Goal: Transaction & Acquisition: Purchase product/service

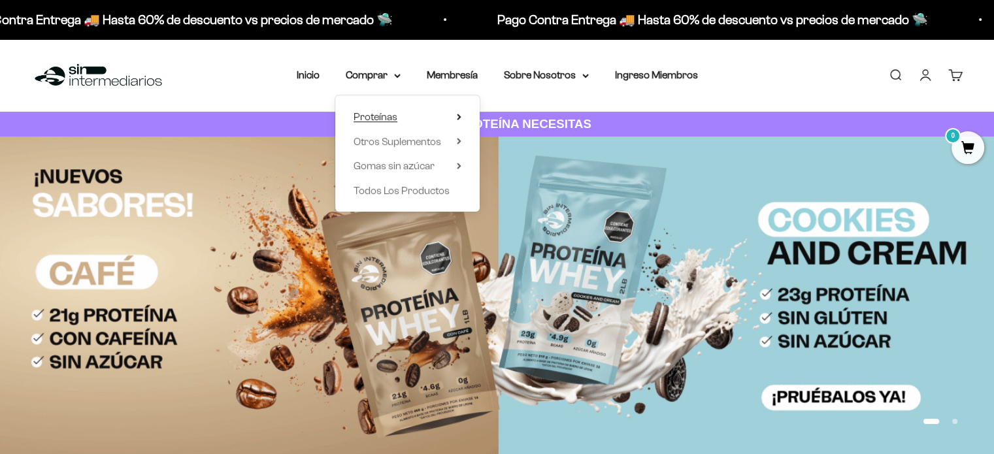
click at [460, 114] on icon at bounding box center [459, 117] width 5 height 7
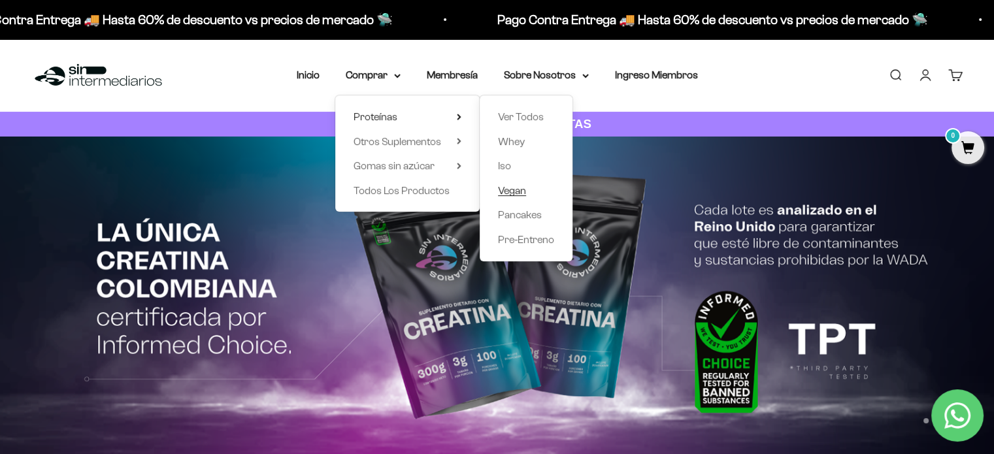
click at [523, 193] on span "Vegan" at bounding box center [512, 190] width 28 height 11
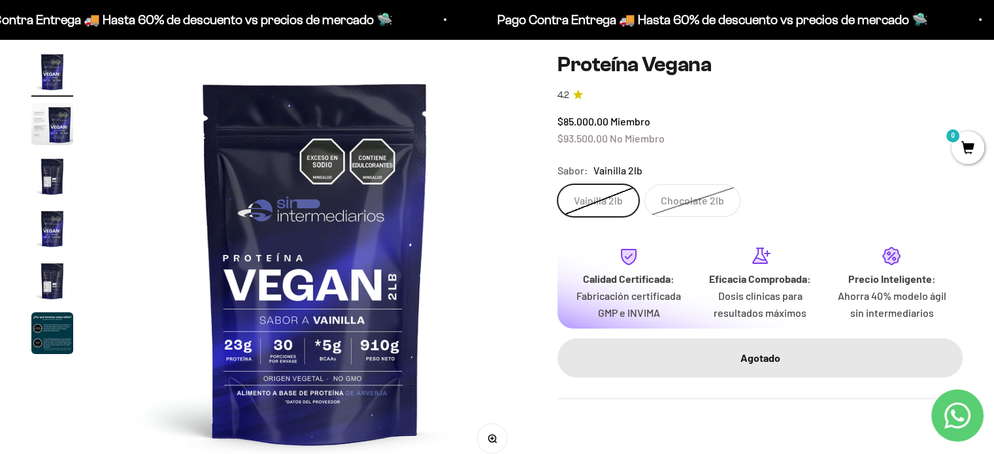
scroll to position [131, 0]
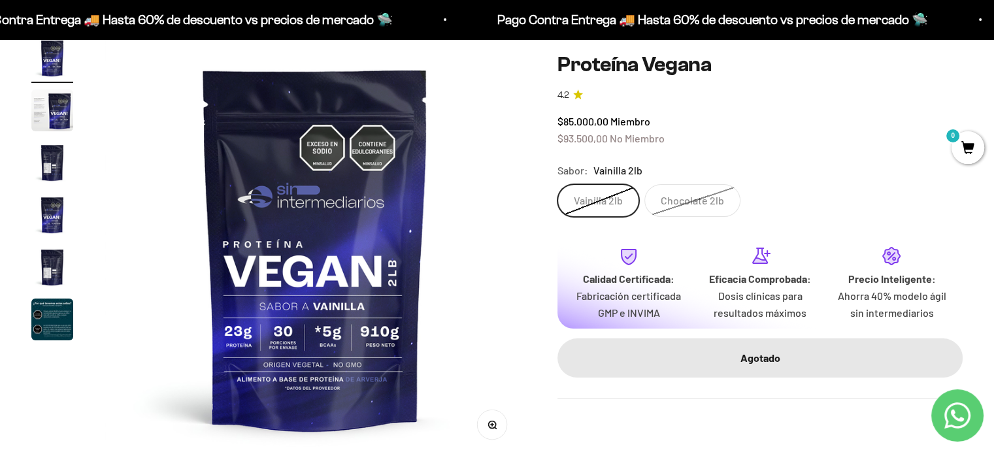
click at [704, 203] on label "Chocolate 2lb" at bounding box center [693, 200] width 96 height 33
click at [558, 184] on input "Chocolate 2lb" at bounding box center [557, 184] width 1 height 1
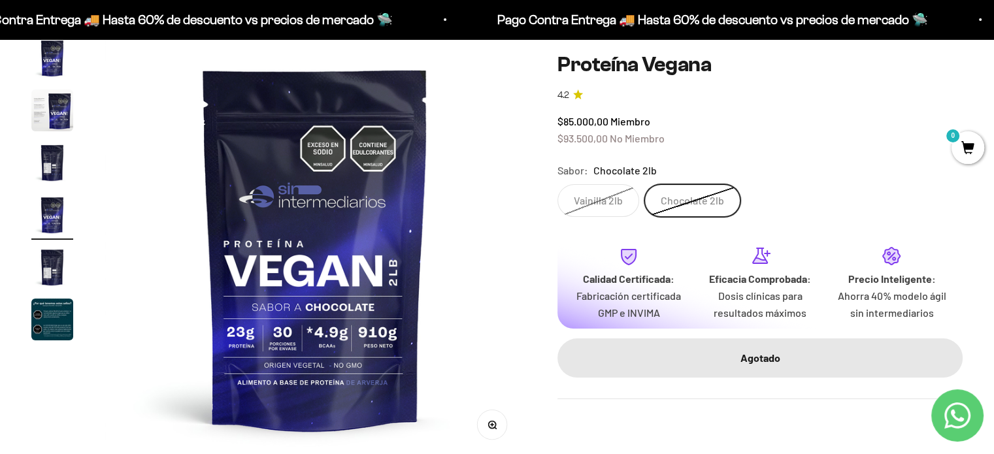
click at [607, 203] on label "Vainilla 2lb" at bounding box center [599, 200] width 82 height 33
click at [558, 184] on input "Vainilla 2lb" at bounding box center [557, 184] width 1 height 1
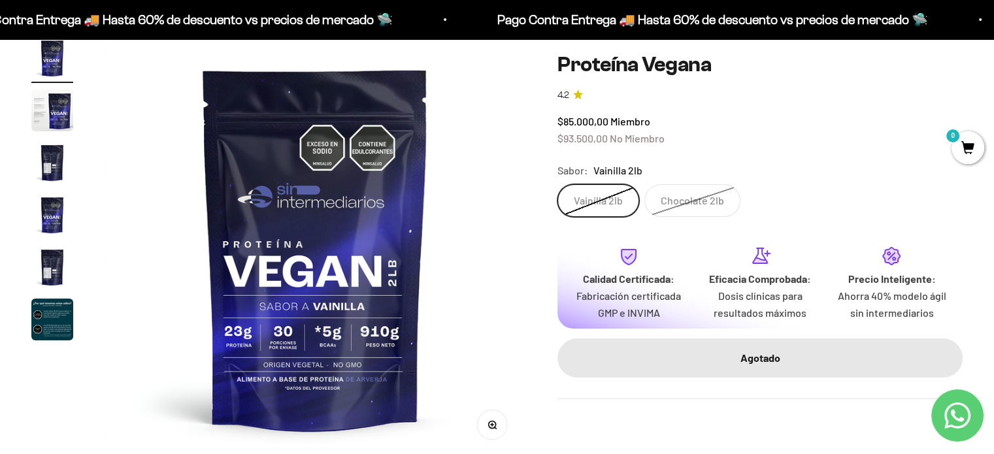
click at [55, 163] on img "Ir al artículo 3" at bounding box center [52, 163] width 42 height 42
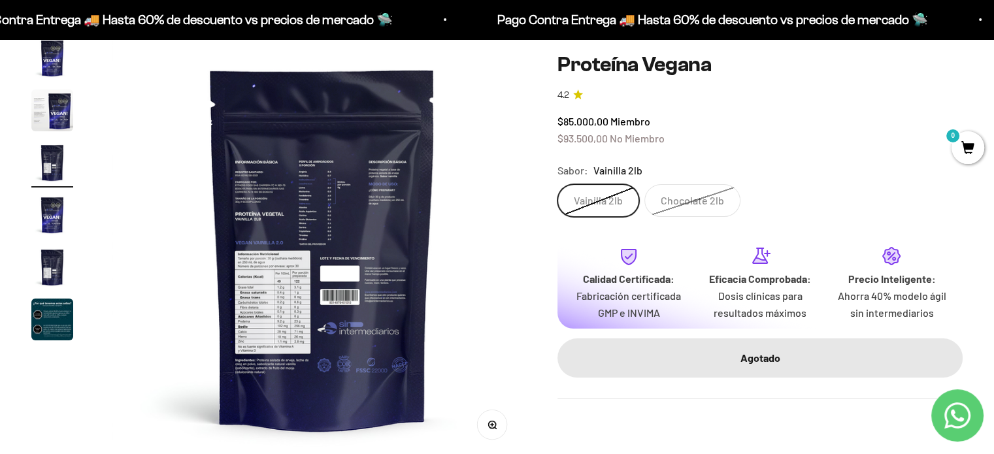
scroll to position [0, 875]
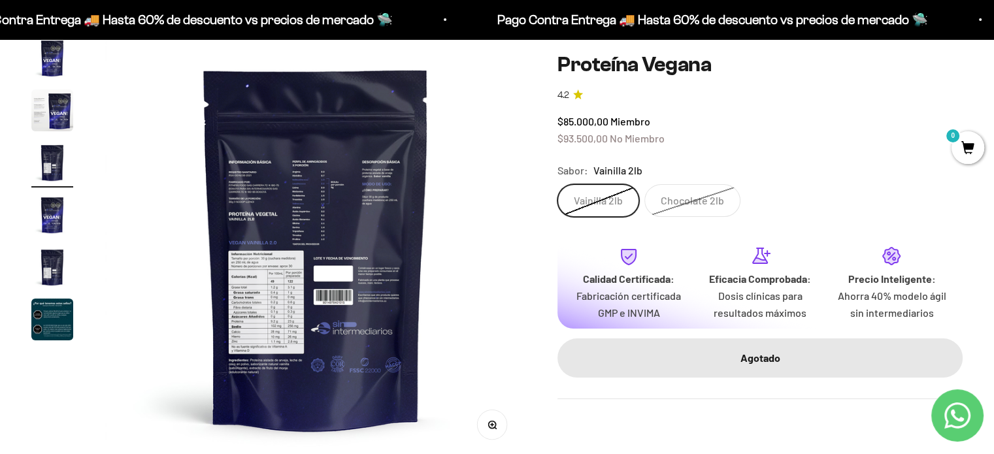
click at [494, 430] on button "Zoom" at bounding box center [492, 425] width 29 height 29
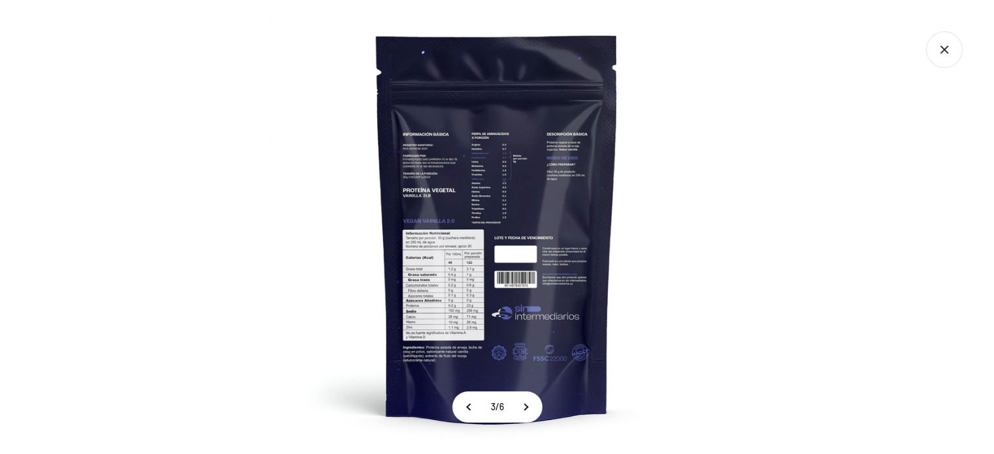
click at [450, 280] on img at bounding box center [497, 227] width 454 height 454
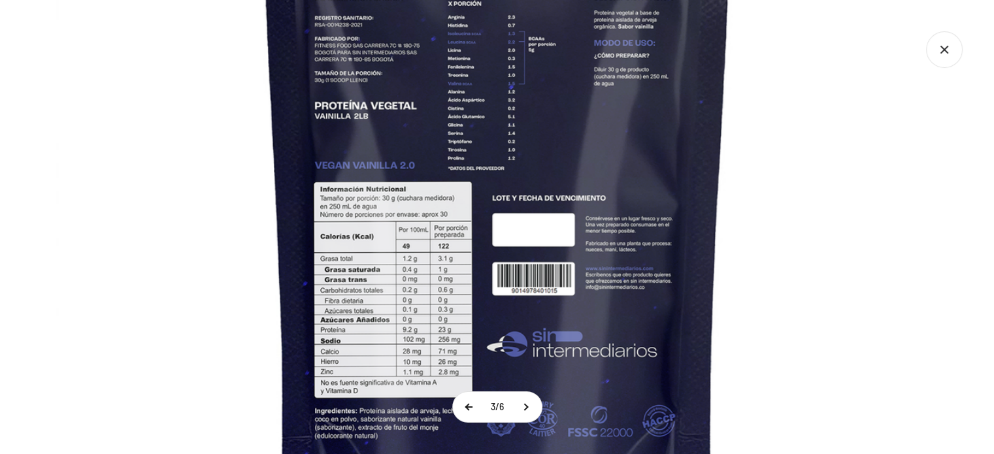
click at [473, 413] on button at bounding box center [469, 407] width 33 height 30
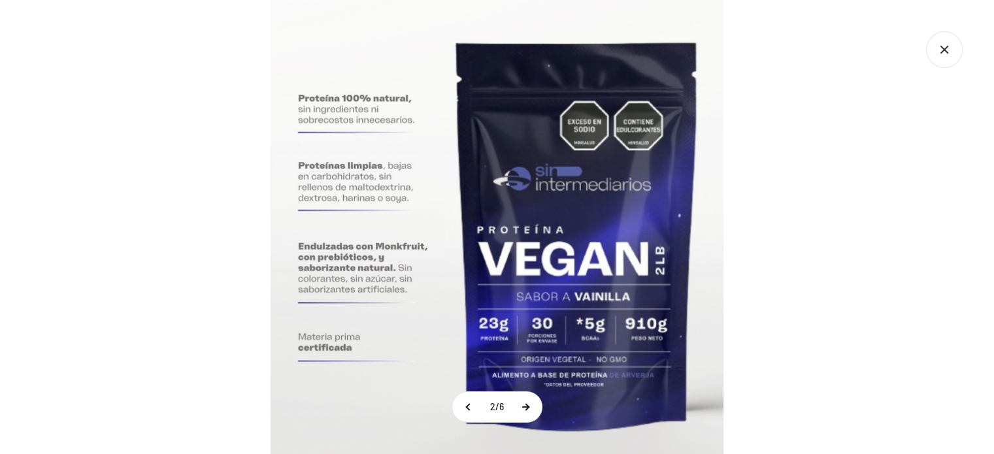
click at [532, 409] on button at bounding box center [525, 407] width 33 height 30
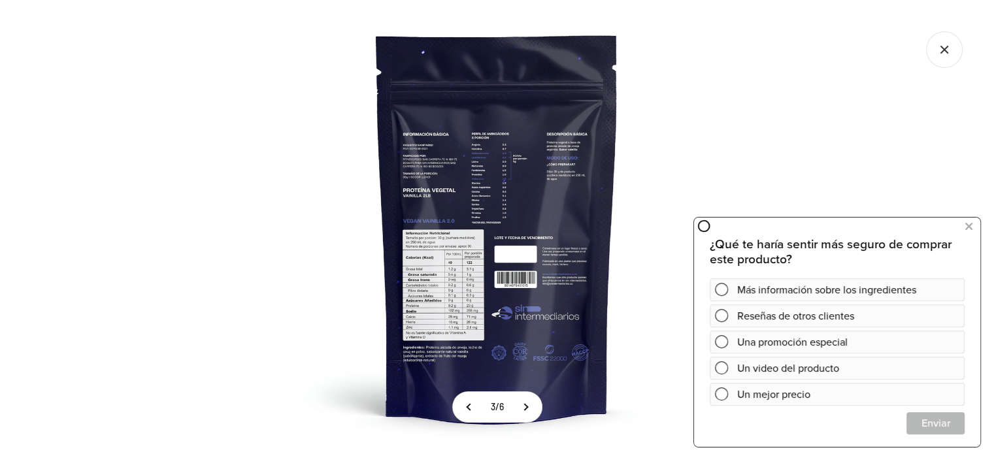
click at [463, 279] on img at bounding box center [497, 227] width 454 height 454
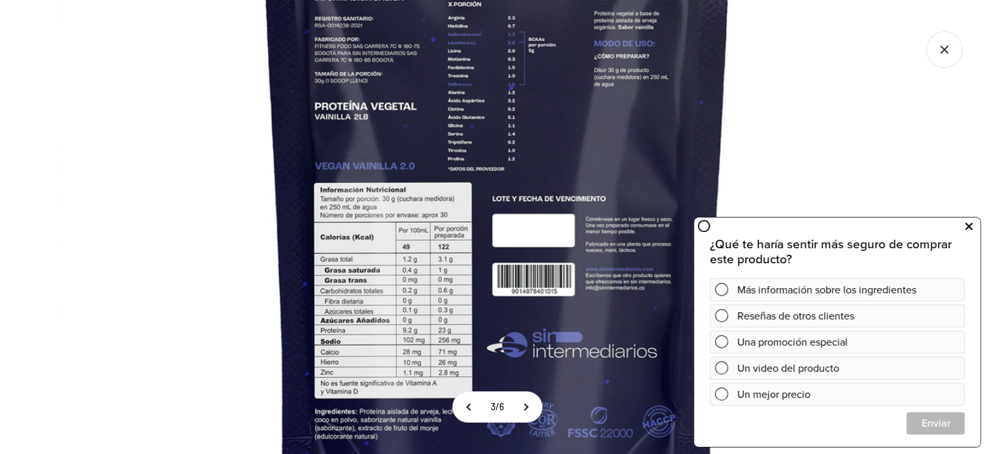
click at [968, 224] on icon at bounding box center [969, 226] width 7 height 17
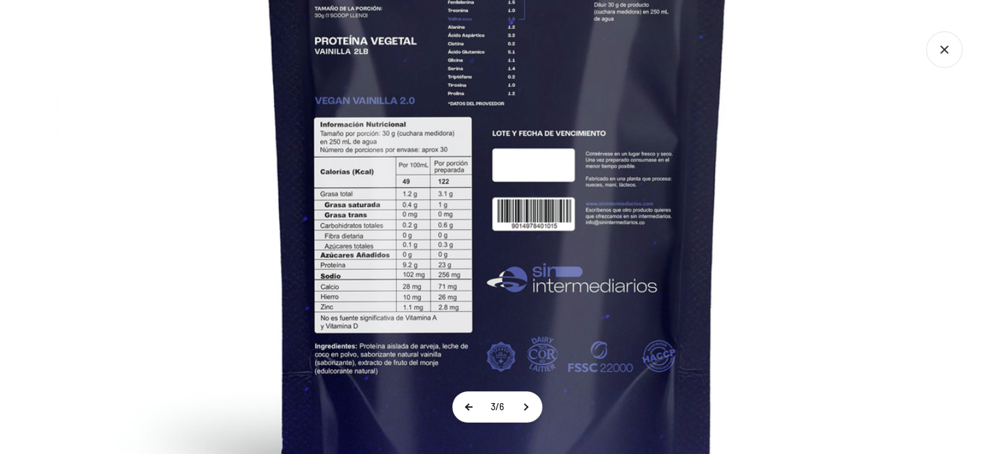
click at [460, 406] on button at bounding box center [469, 407] width 33 height 30
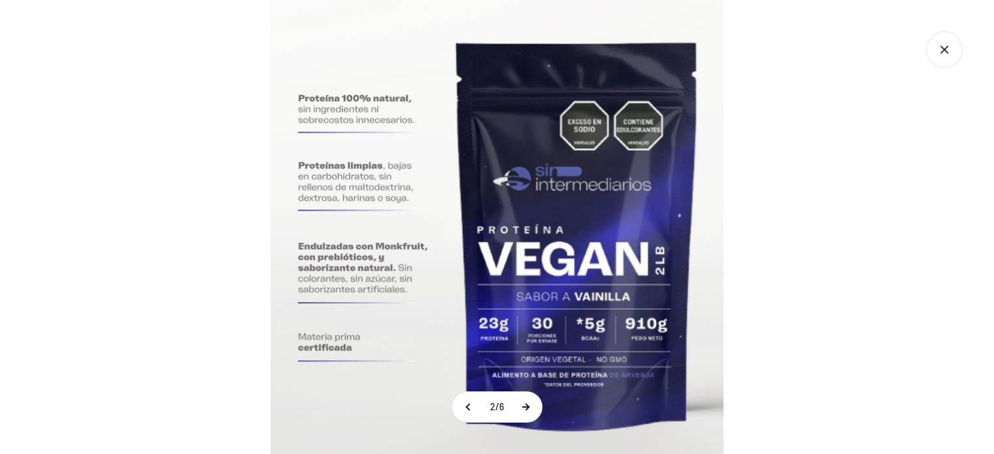
click at [528, 406] on button at bounding box center [525, 407] width 33 height 30
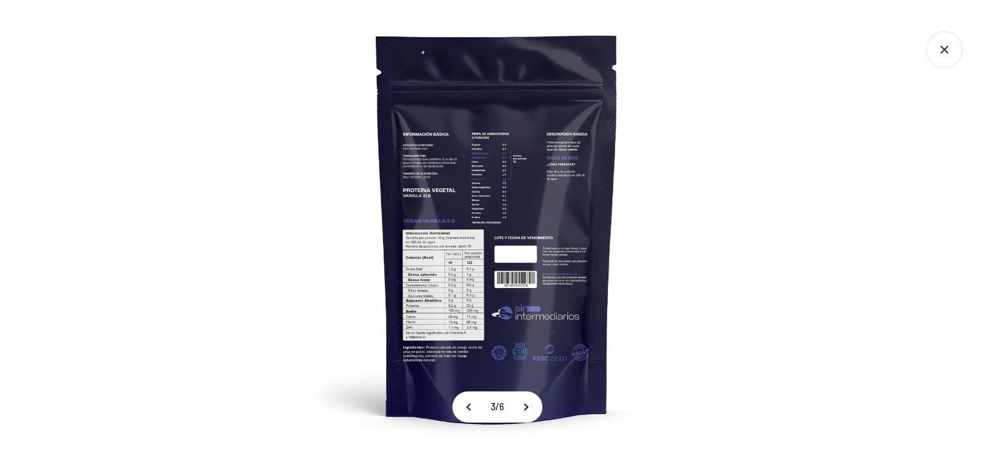
click at [467, 323] on img at bounding box center [497, 227] width 454 height 454
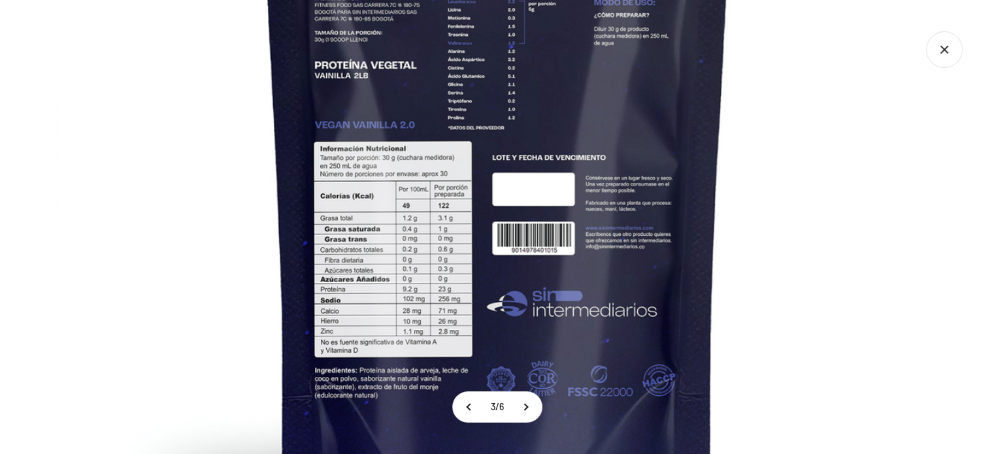
click at [936, 59] on icon "Cerrar galería" at bounding box center [944, 49] width 37 height 37
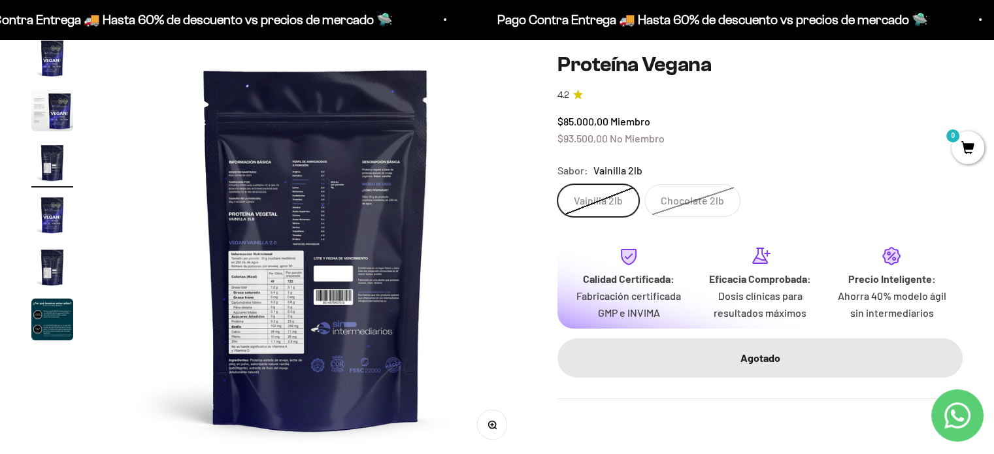
click at [696, 208] on label "Chocolate 2lb" at bounding box center [693, 200] width 96 height 33
click at [558, 184] on input "Chocolate 2lb" at bounding box center [557, 184] width 1 height 1
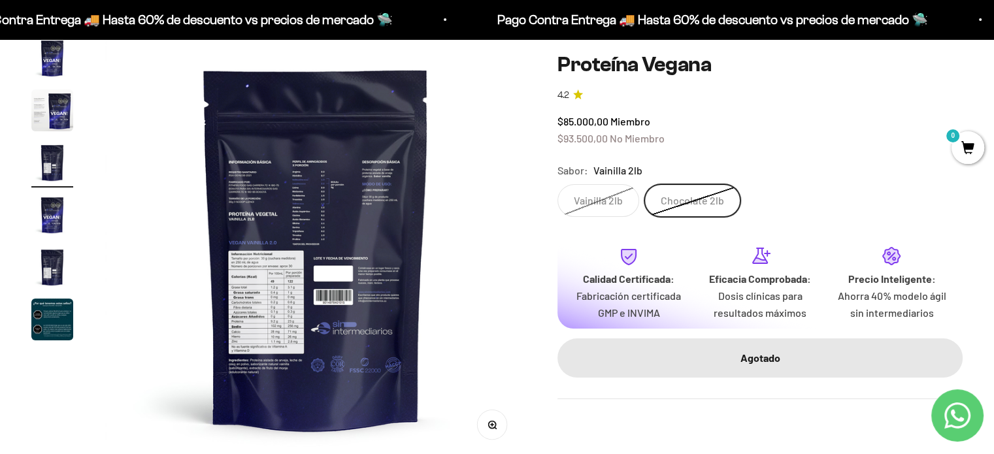
scroll to position [0, 1313]
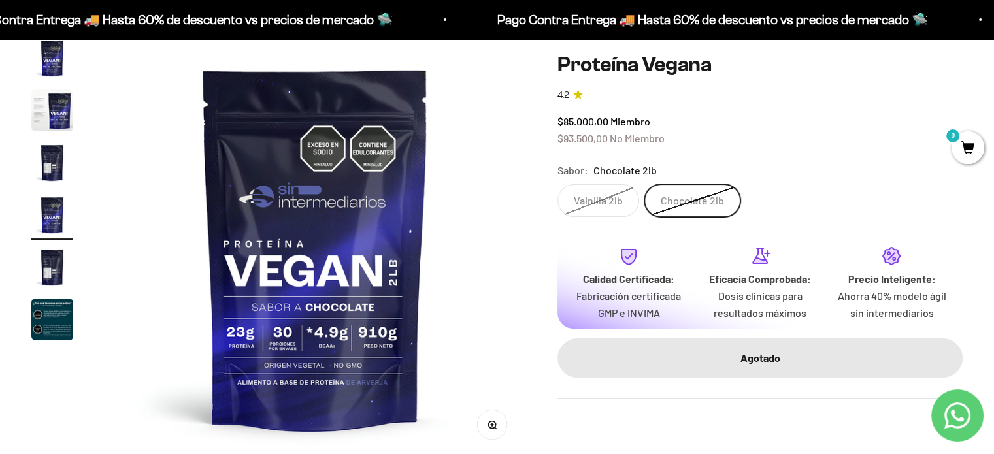
click at [615, 204] on label "Vainilla 2lb" at bounding box center [599, 200] width 82 height 33
click at [558, 184] on input "Vainilla 2lb" at bounding box center [557, 184] width 1 height 1
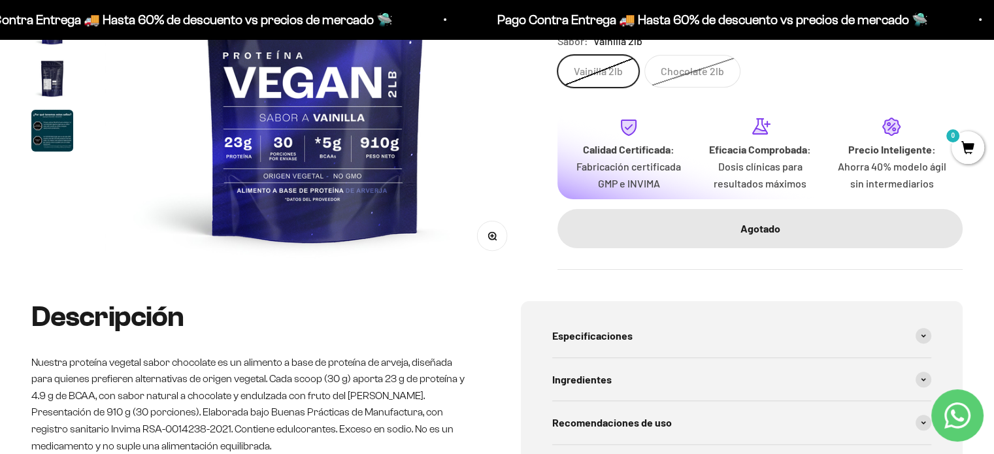
scroll to position [327, 0]
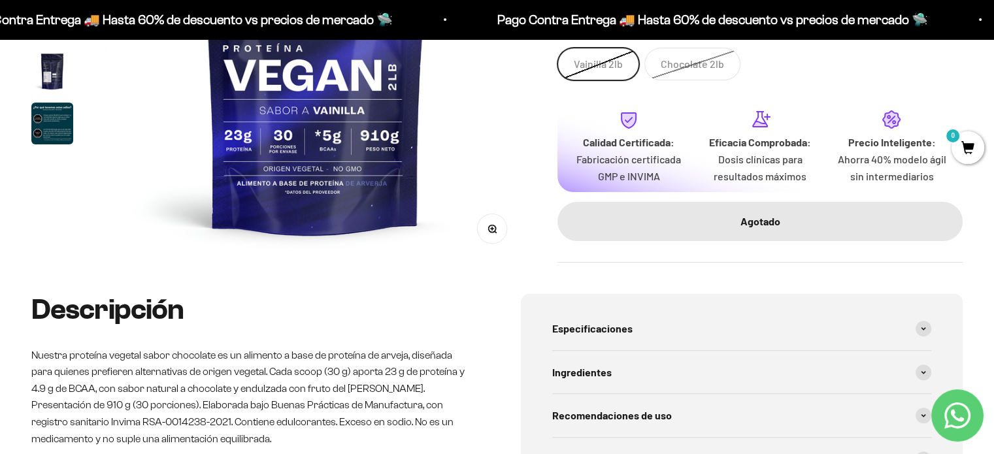
click at [681, 66] on label "Chocolate 2lb" at bounding box center [693, 64] width 96 height 33
click at [558, 48] on input "Chocolate 2lb" at bounding box center [557, 47] width 1 height 1
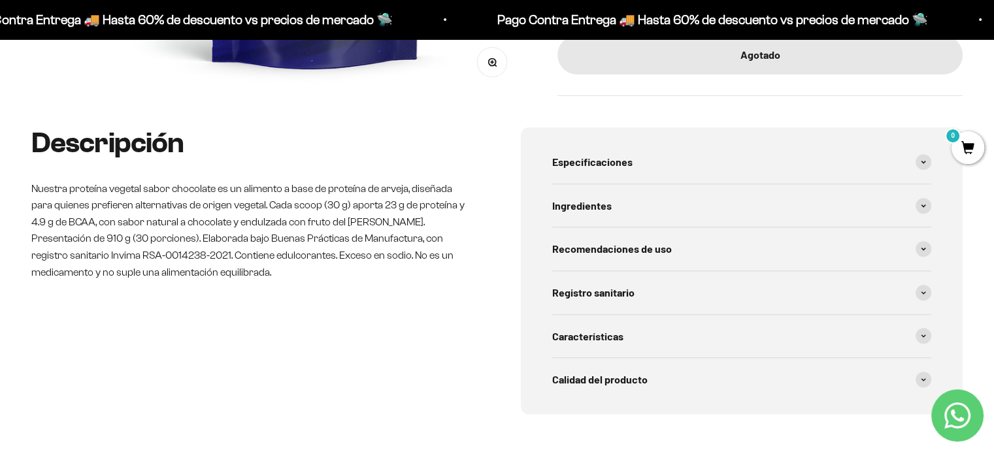
scroll to position [578, 0]
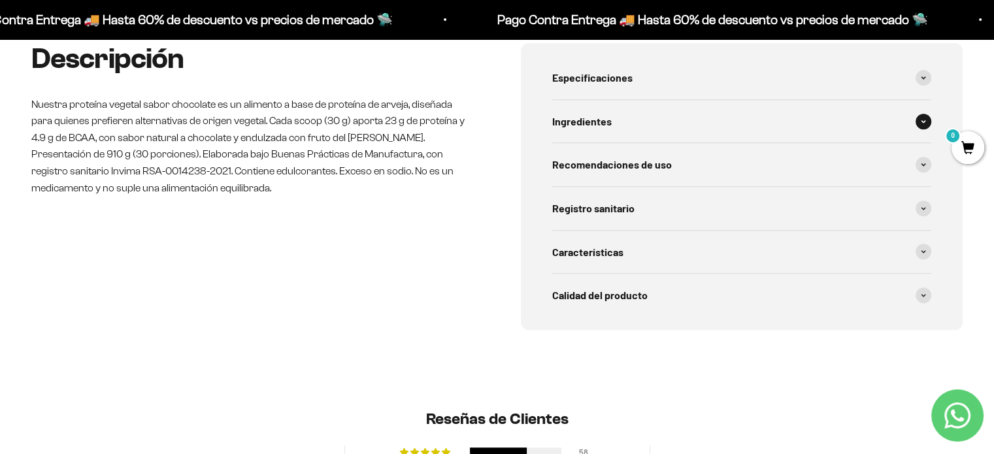
click at [928, 120] on span at bounding box center [924, 122] width 16 height 16
